Goal: Check status: Check status

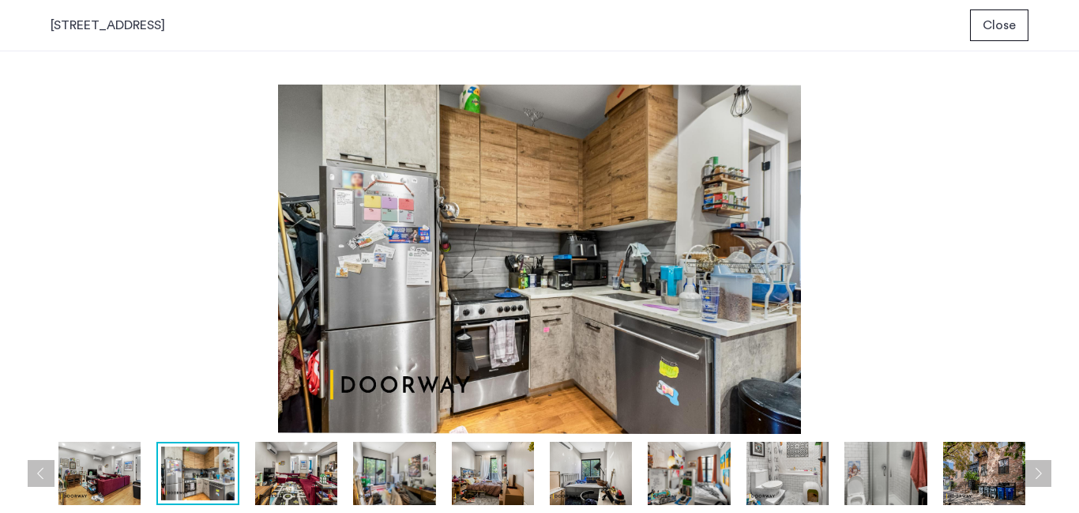
click at [997, 28] on span "Close" at bounding box center [999, 25] width 33 height 19
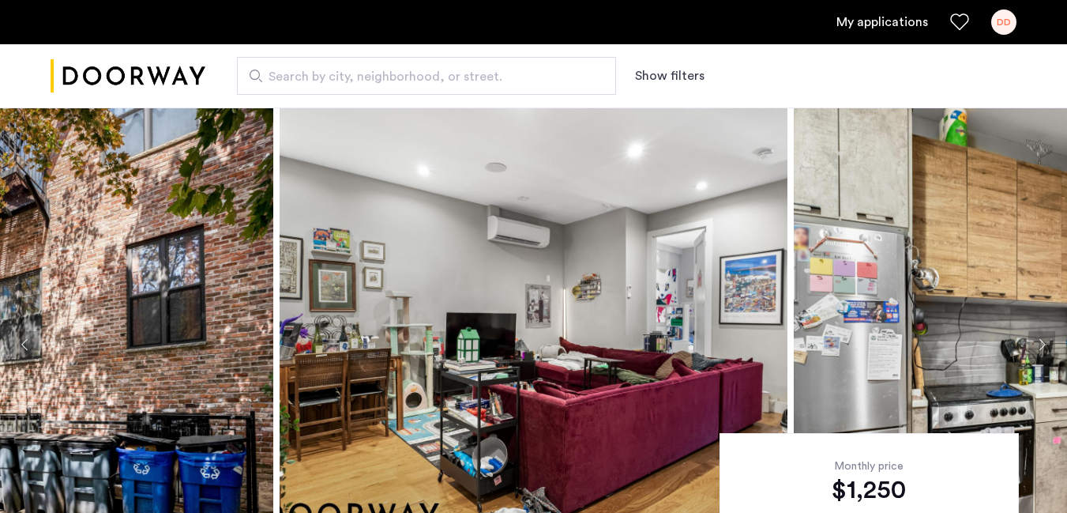
scroll to position [107, 0]
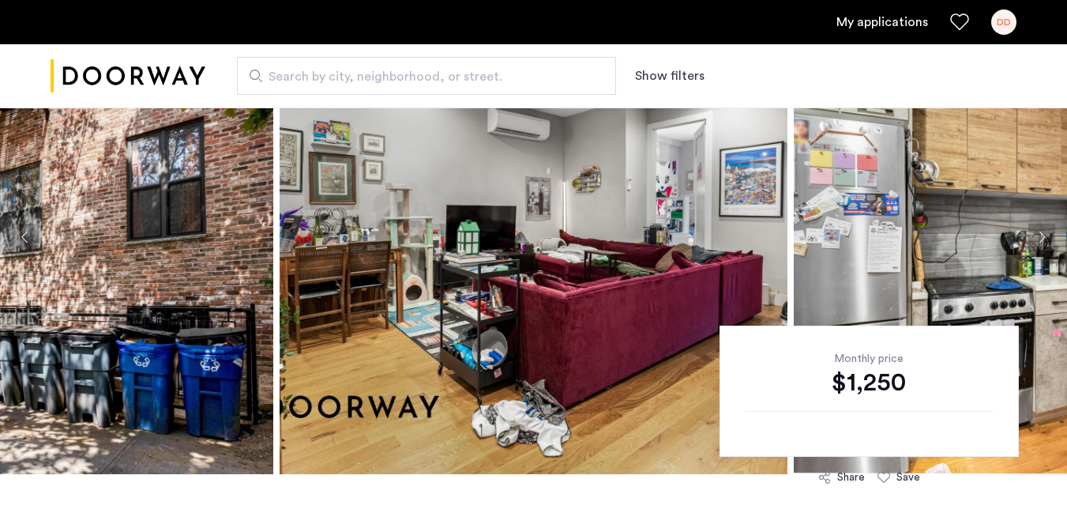
click at [876, 21] on link "My applications" at bounding box center [882, 22] width 92 height 19
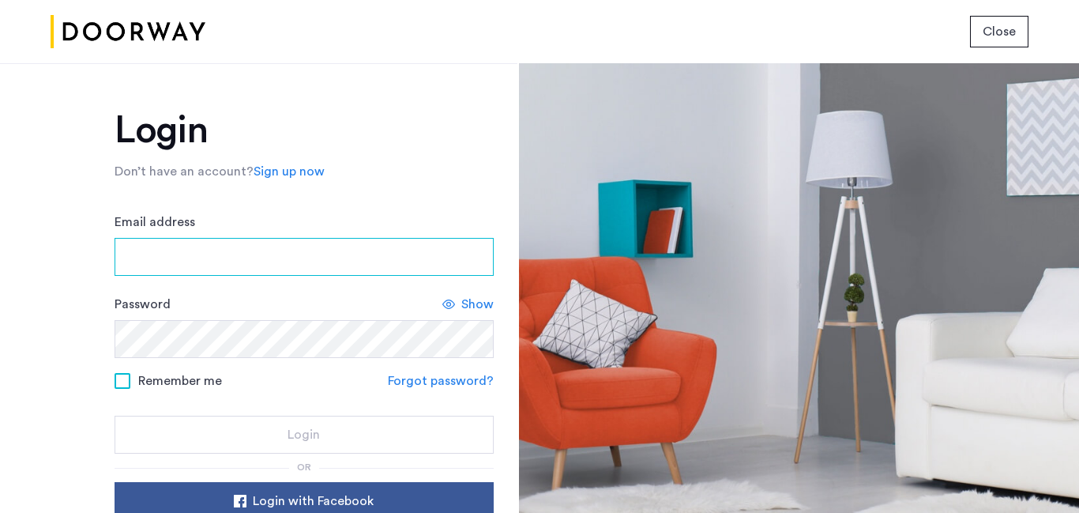
click at [201, 249] on input "Email address" at bounding box center [304, 257] width 379 height 38
click at [254, 251] on input "Email address" at bounding box center [304, 257] width 379 height 38
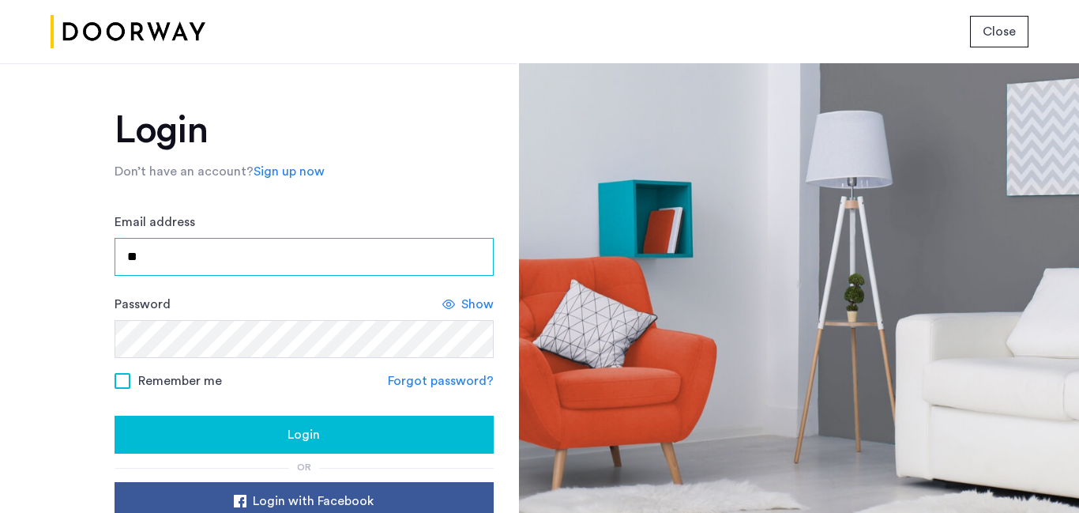
type input "**********"
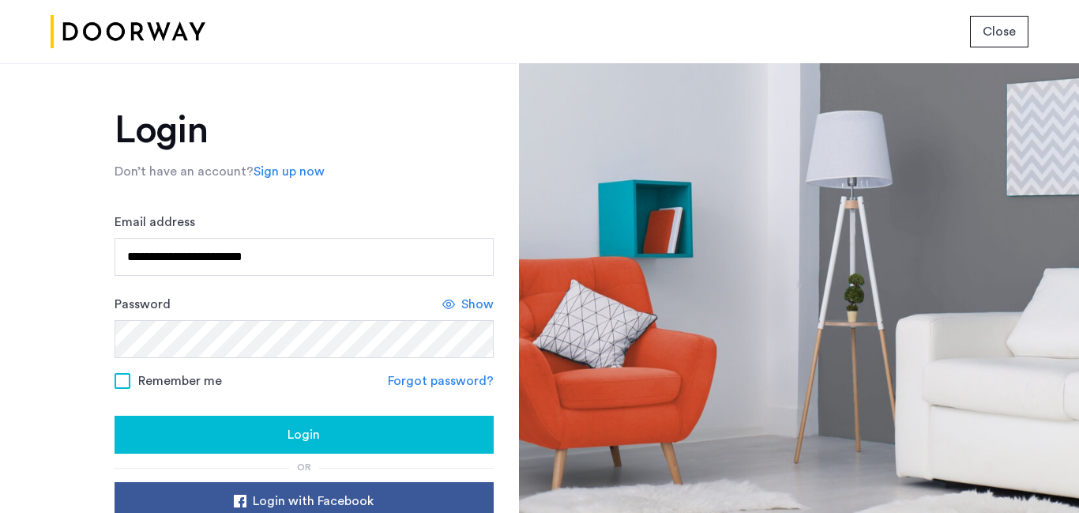
click at [305, 444] on span "Login" at bounding box center [303, 434] width 32 height 19
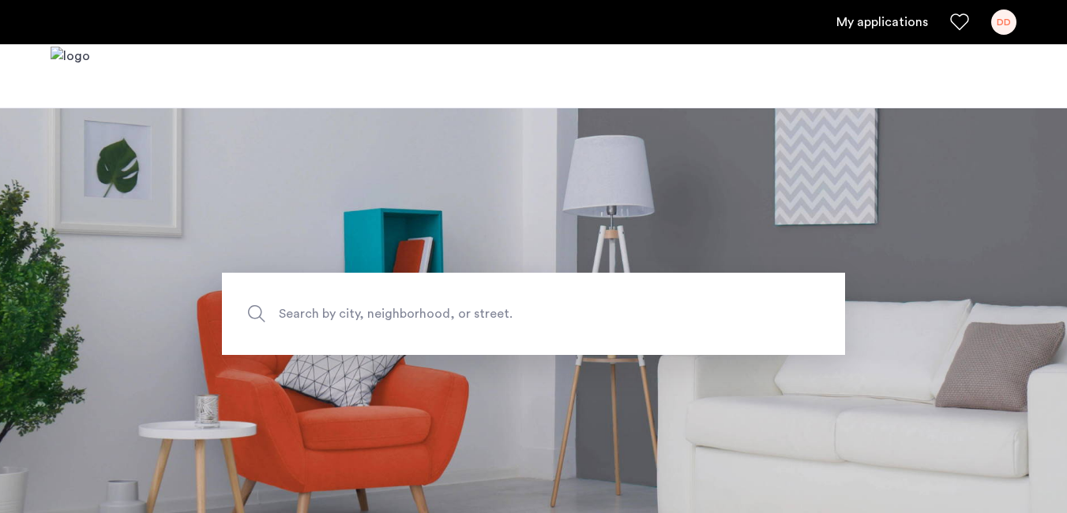
click at [881, 24] on link "My applications" at bounding box center [882, 22] width 92 height 19
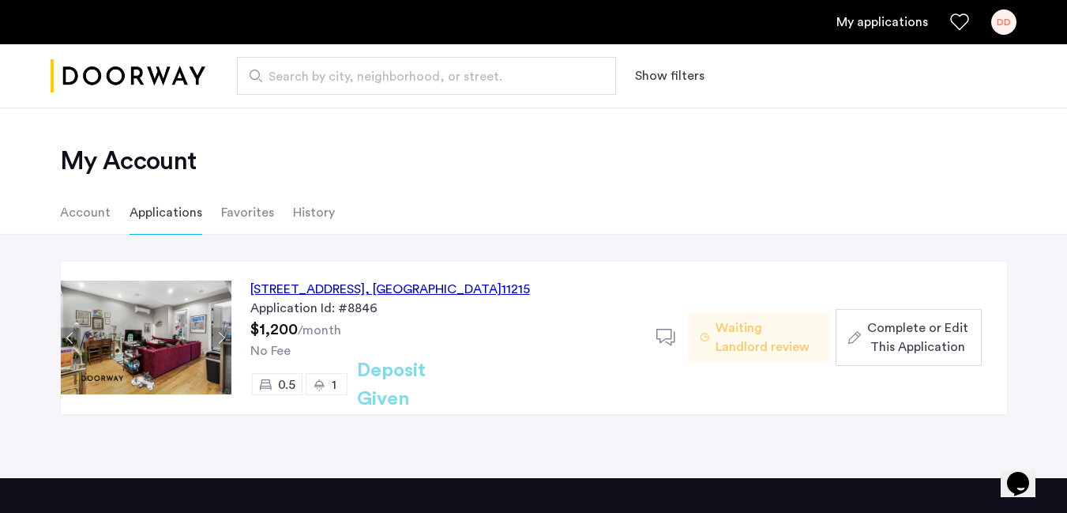
click at [667, 333] on icon at bounding box center [666, 338] width 20 height 20
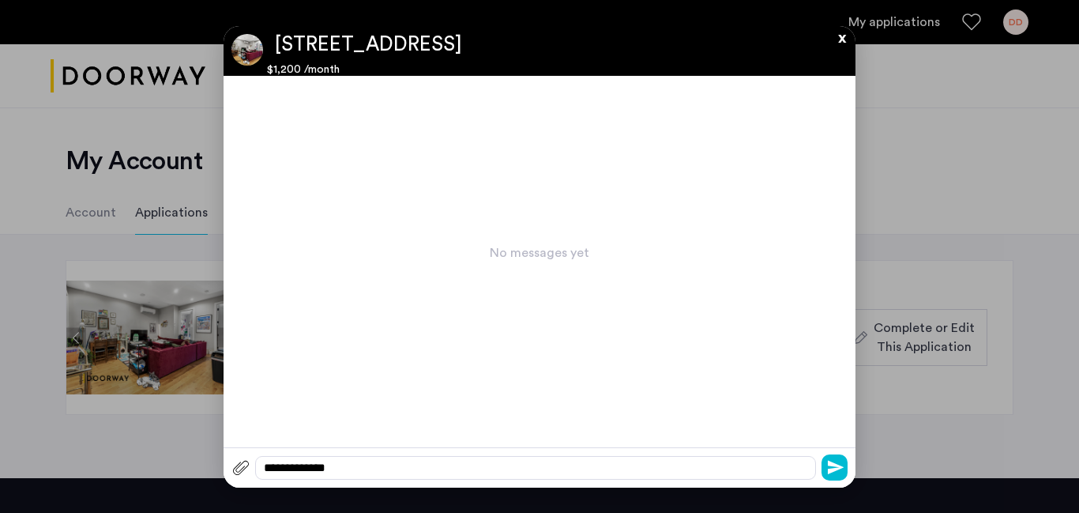
click at [588, 465] on div "**********" at bounding box center [535, 468] width 561 height 24
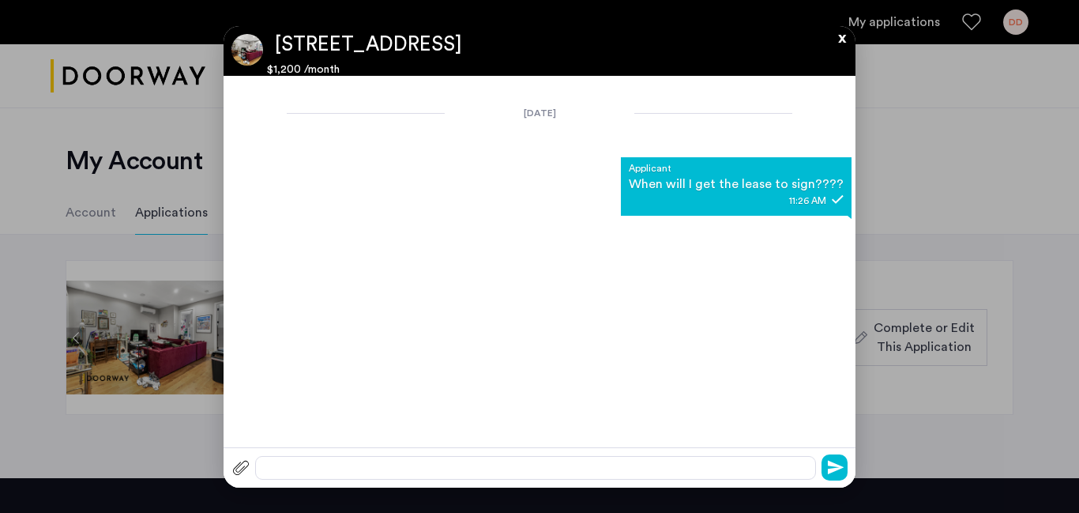
click at [840, 33] on button "x" at bounding box center [838, 34] width 24 height 17
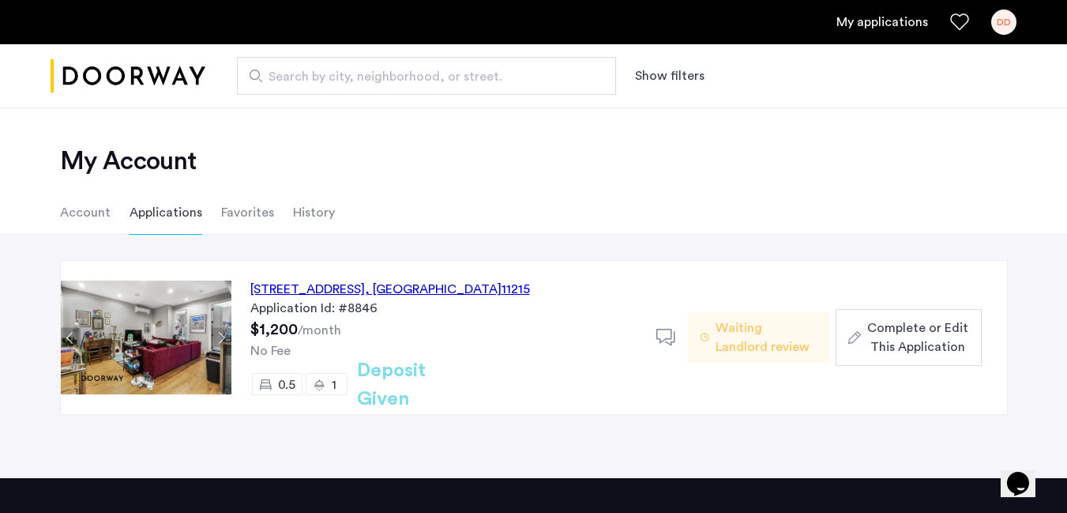
click at [735, 343] on span "Waiting Landlord review" at bounding box center [766, 337] width 101 height 38
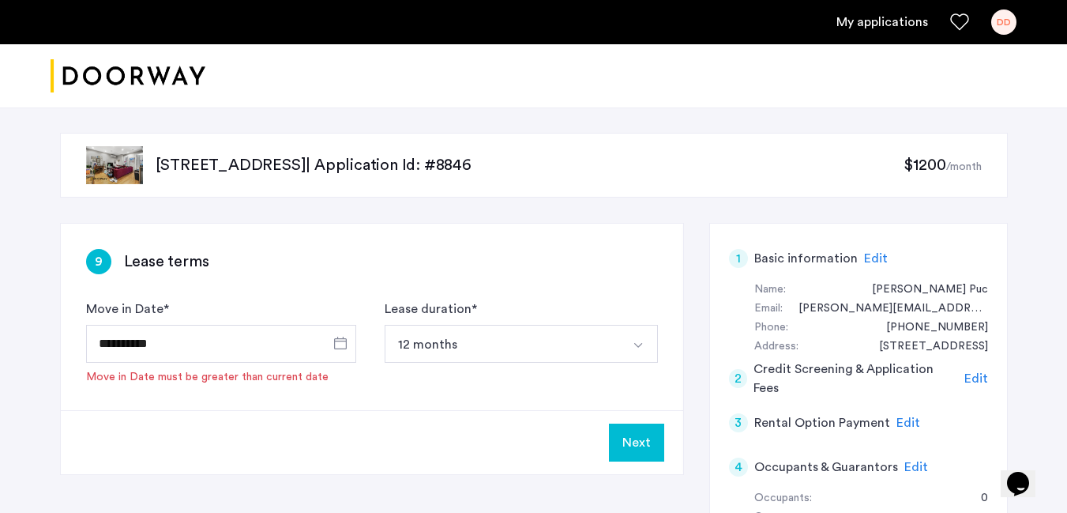
click at [896, 23] on link "My applications" at bounding box center [882, 22] width 92 height 19
